Goal: Task Accomplishment & Management: Complete application form

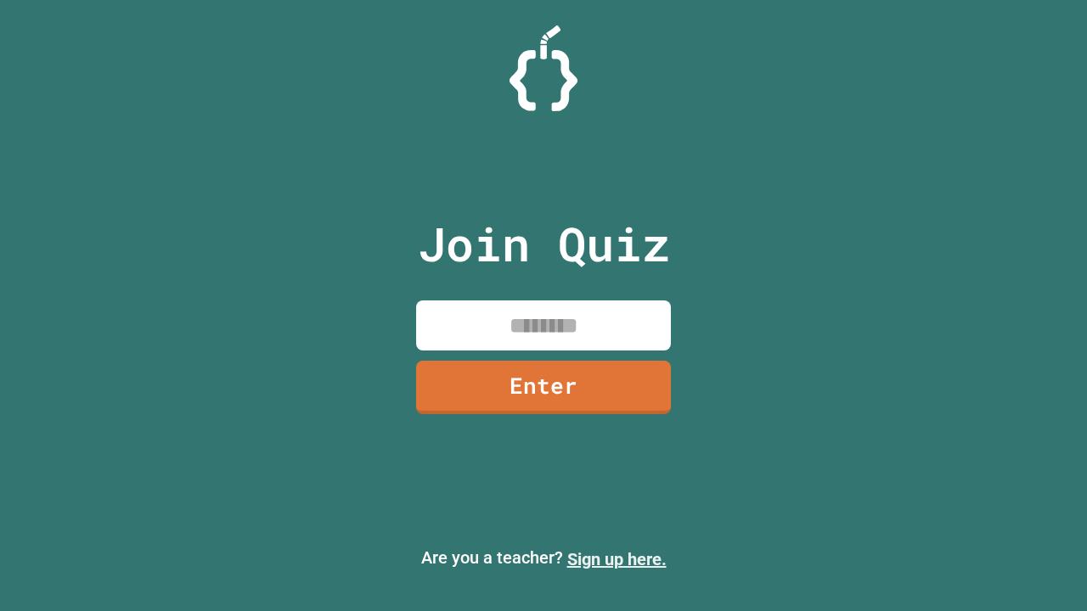
click at [616, 559] on link "Sign up here." at bounding box center [616, 559] width 99 height 20
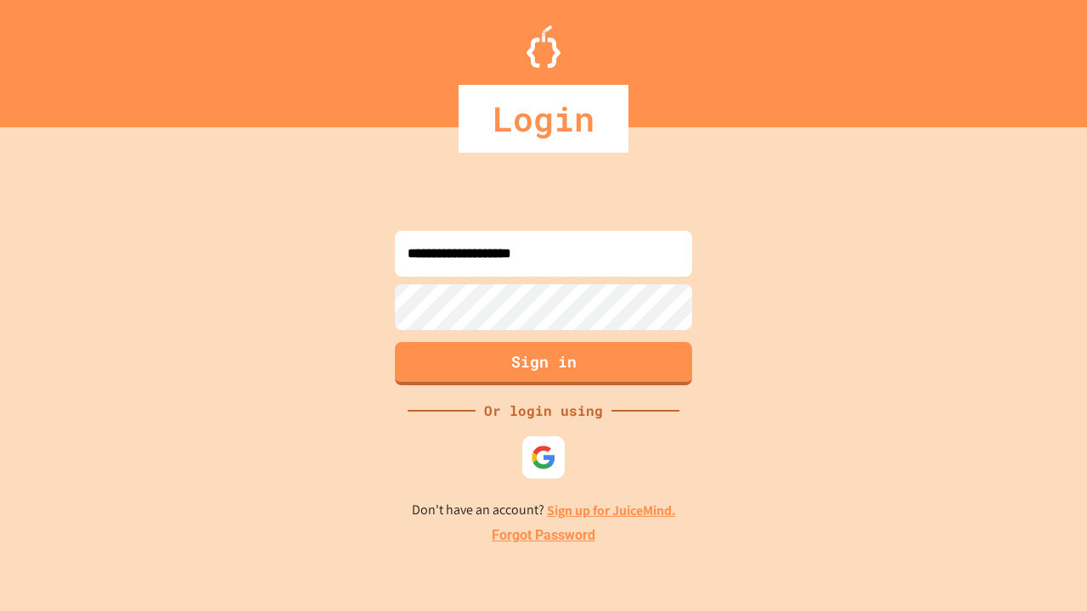
type input "**********"
